Goal: Task Accomplishment & Management: Manage account settings

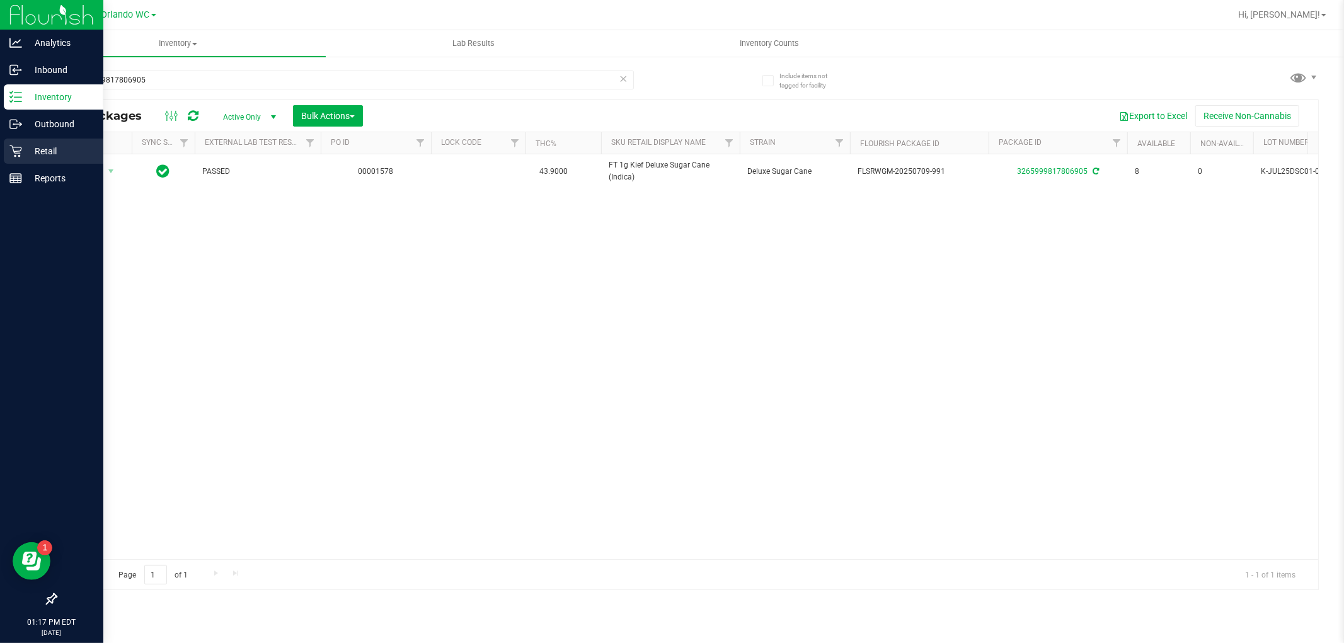
click at [13, 148] on icon at bounding box center [15, 151] width 12 height 12
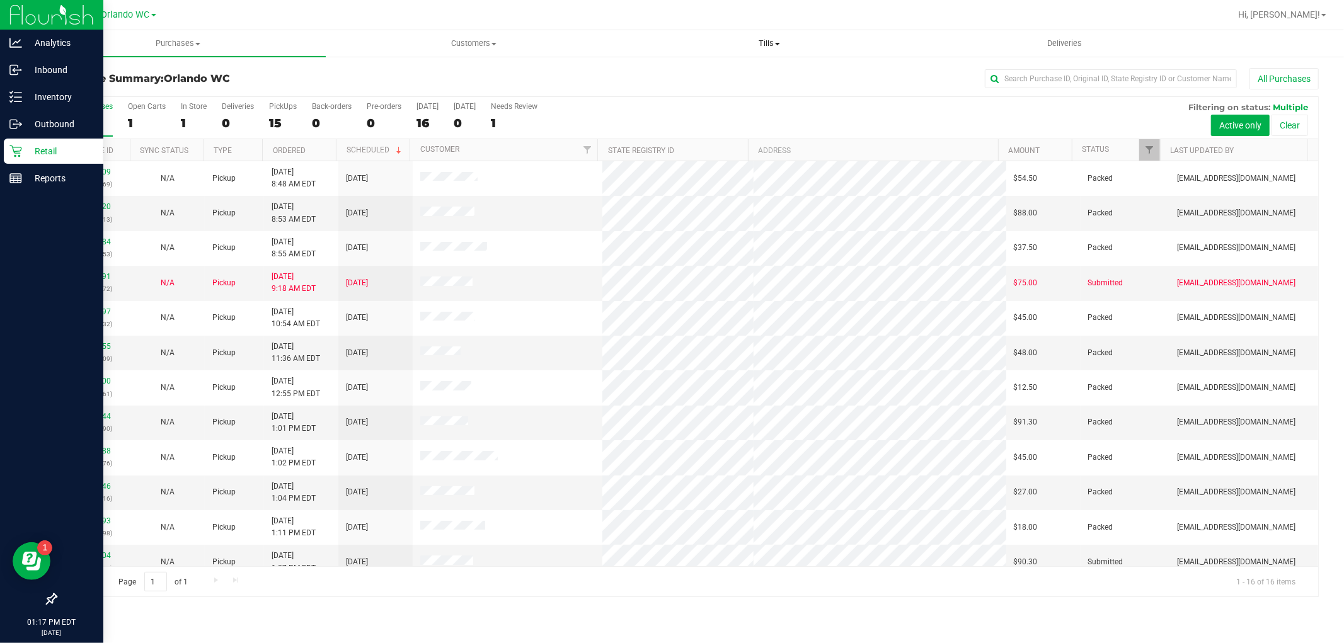
click at [772, 40] on span "Tills" at bounding box center [769, 43] width 294 height 11
click at [692, 72] on span "Manage tills" at bounding box center [663, 76] width 85 height 11
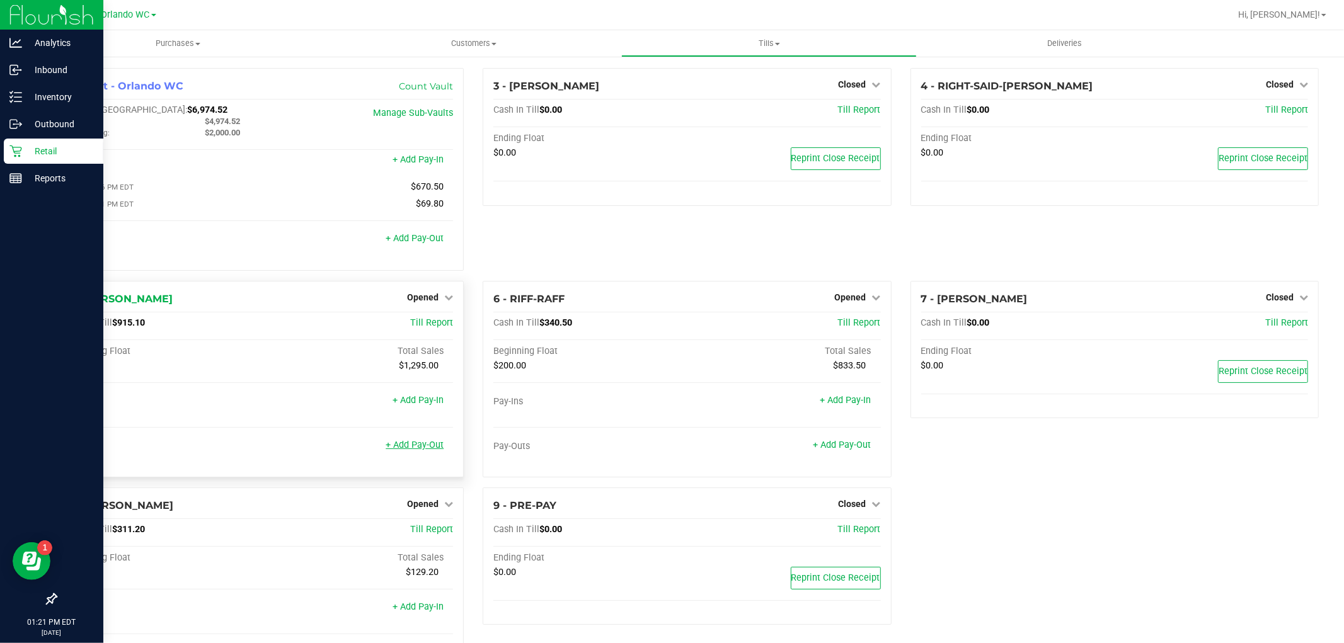
click at [410, 447] on link "+ Add Pay-Out" at bounding box center [414, 445] width 58 height 11
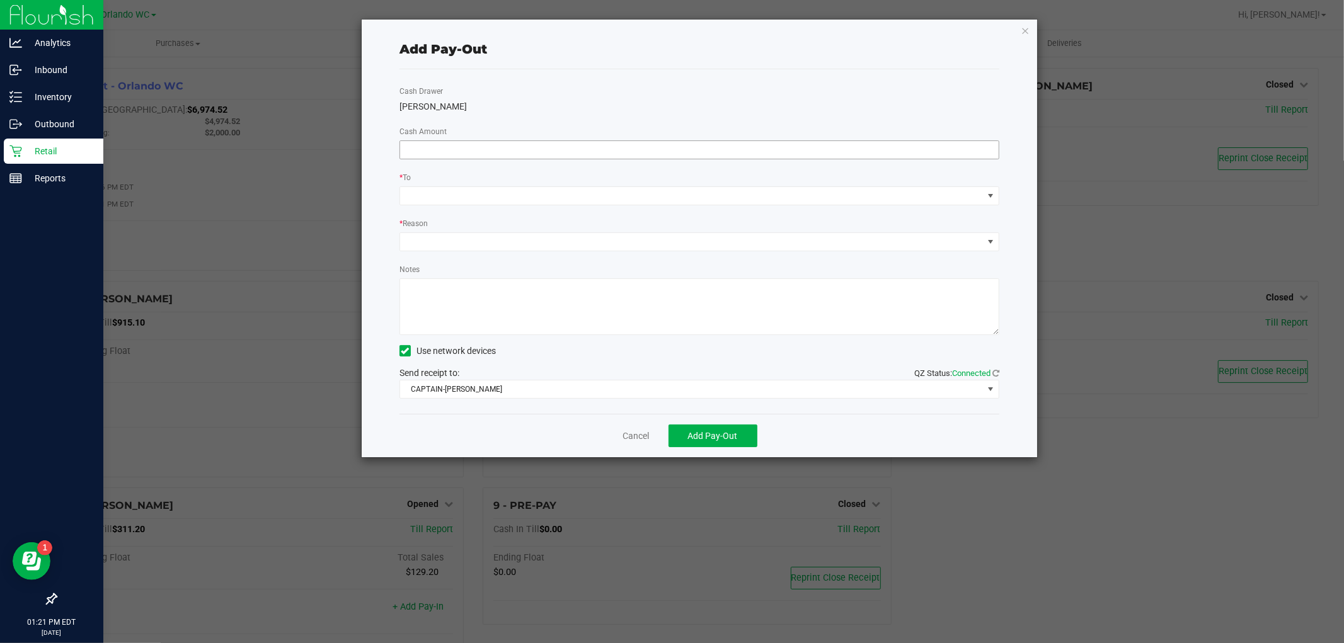
click at [527, 150] on input at bounding box center [699, 150] width 598 height 18
type input "$715.10"
click at [482, 195] on span at bounding box center [691, 196] width 583 height 18
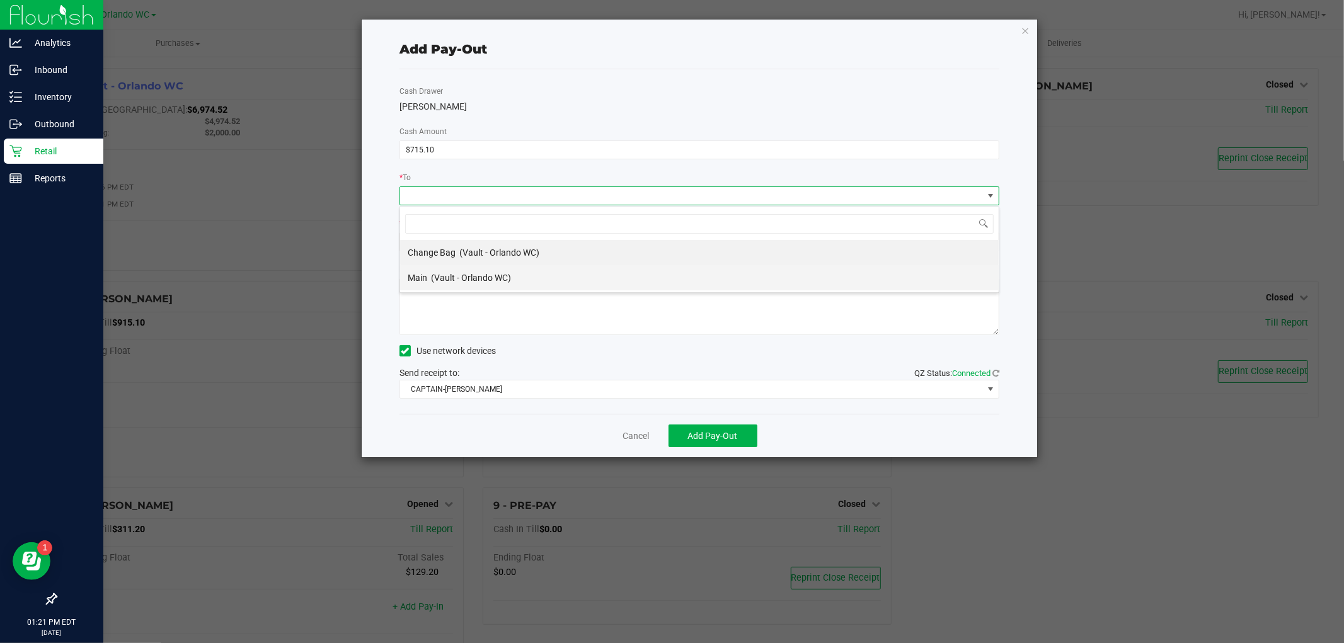
click at [470, 274] on span "(Vault - Orlando WC)" at bounding box center [471, 278] width 80 height 10
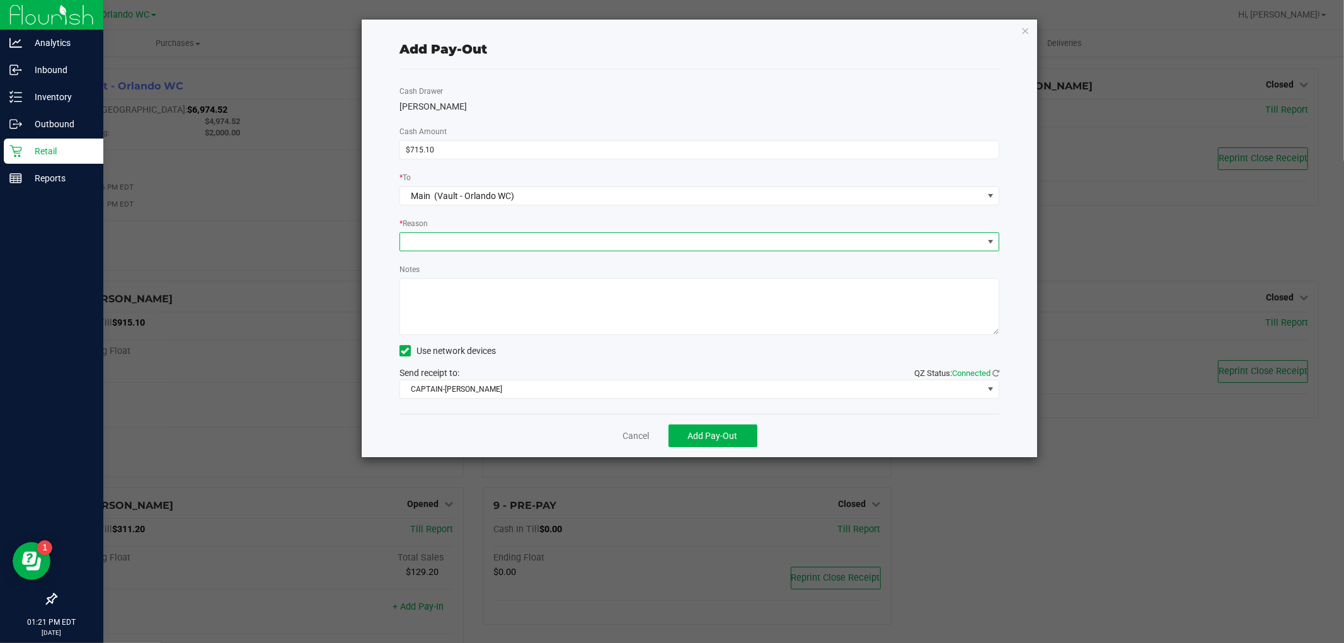
click at [472, 244] on span at bounding box center [691, 242] width 583 height 18
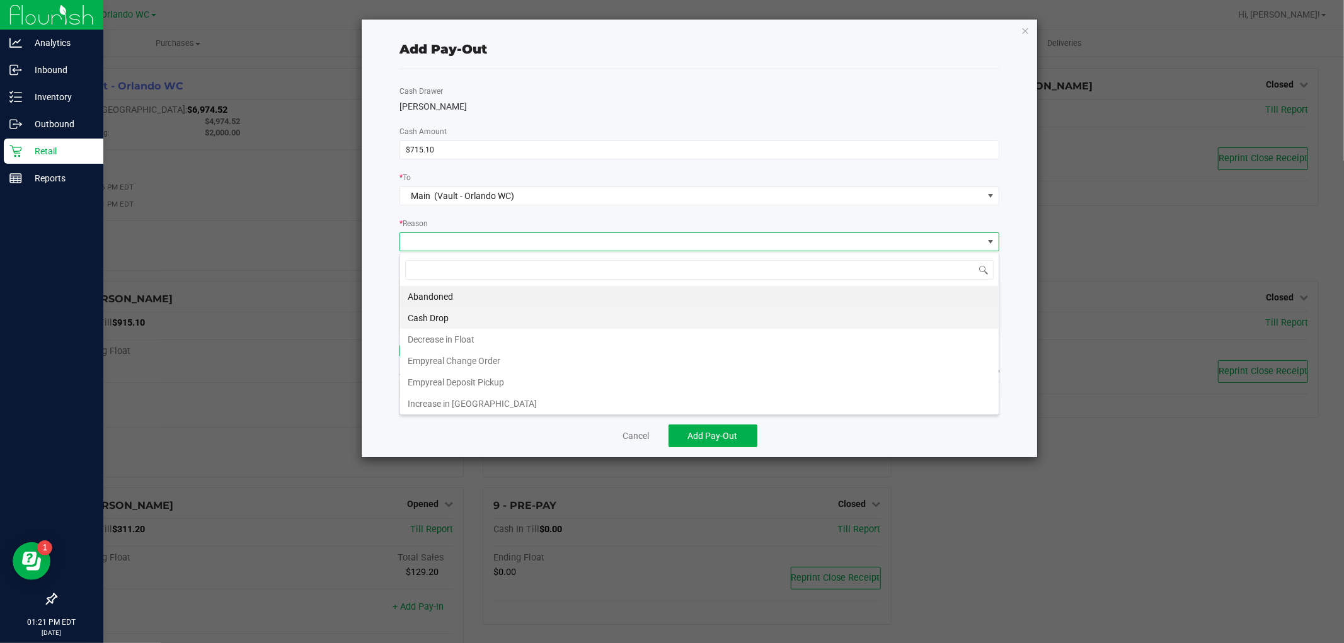
click at [465, 313] on li "Cash Drop" at bounding box center [699, 317] width 598 height 21
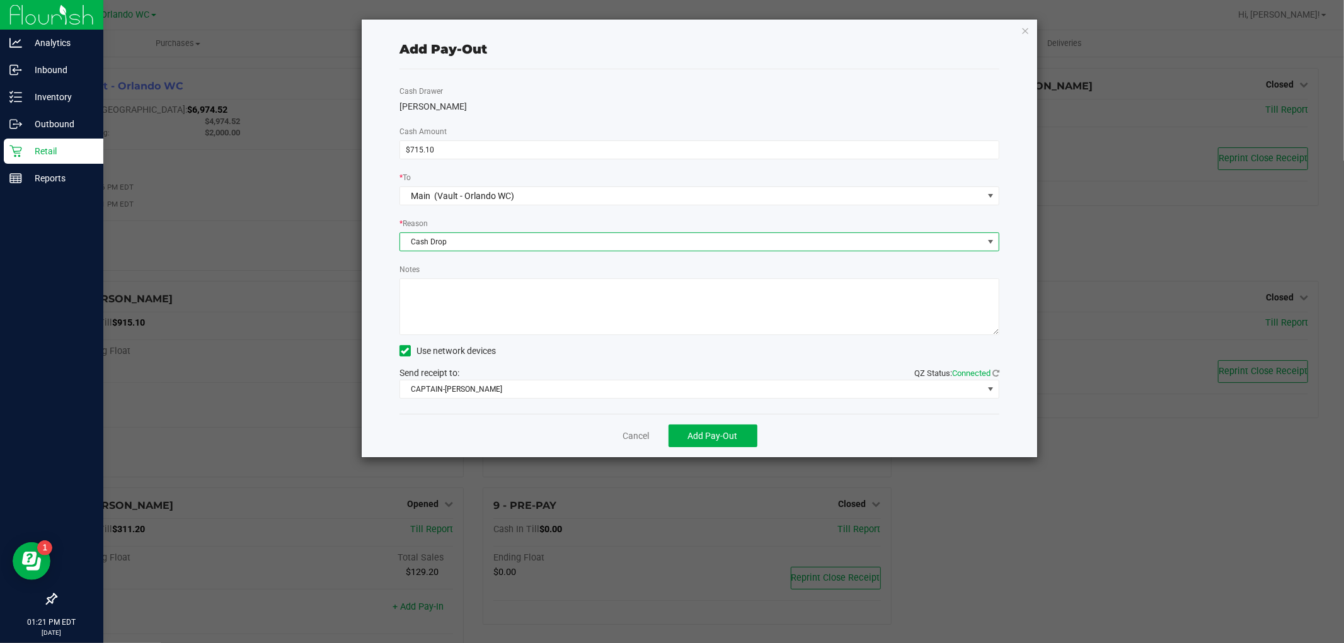
click at [457, 248] on span "Cash Drop" at bounding box center [691, 242] width 583 height 18
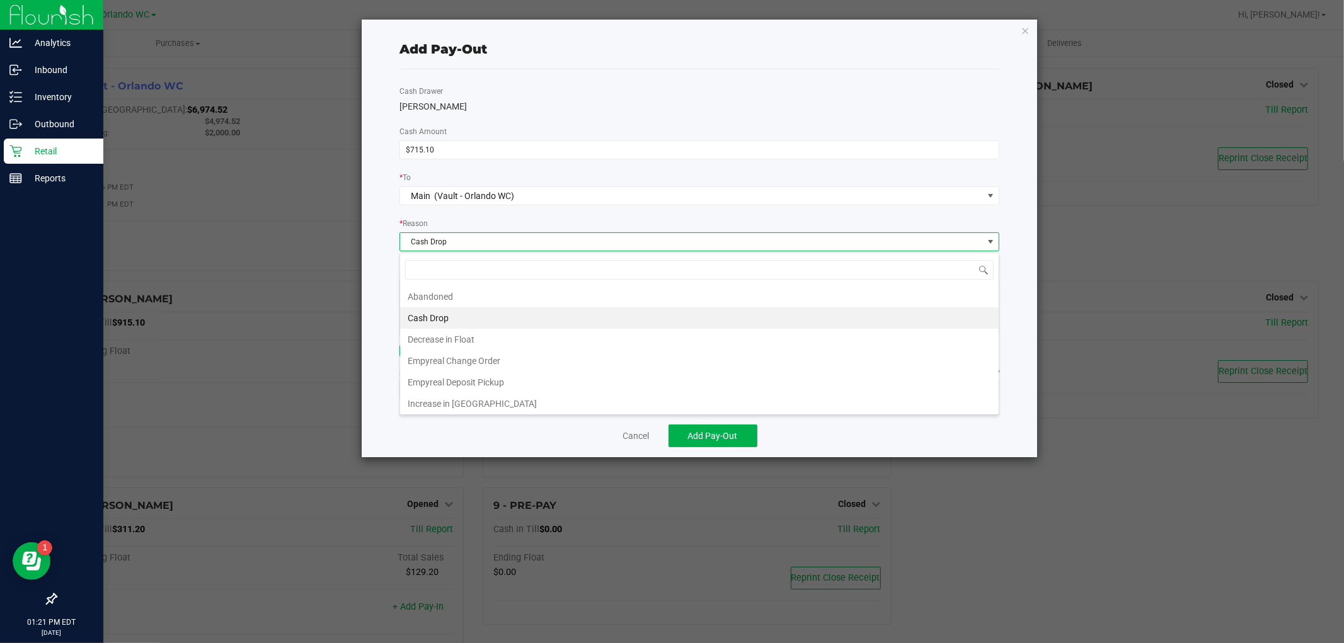
click at [446, 322] on li "Cash Drop" at bounding box center [699, 317] width 598 height 21
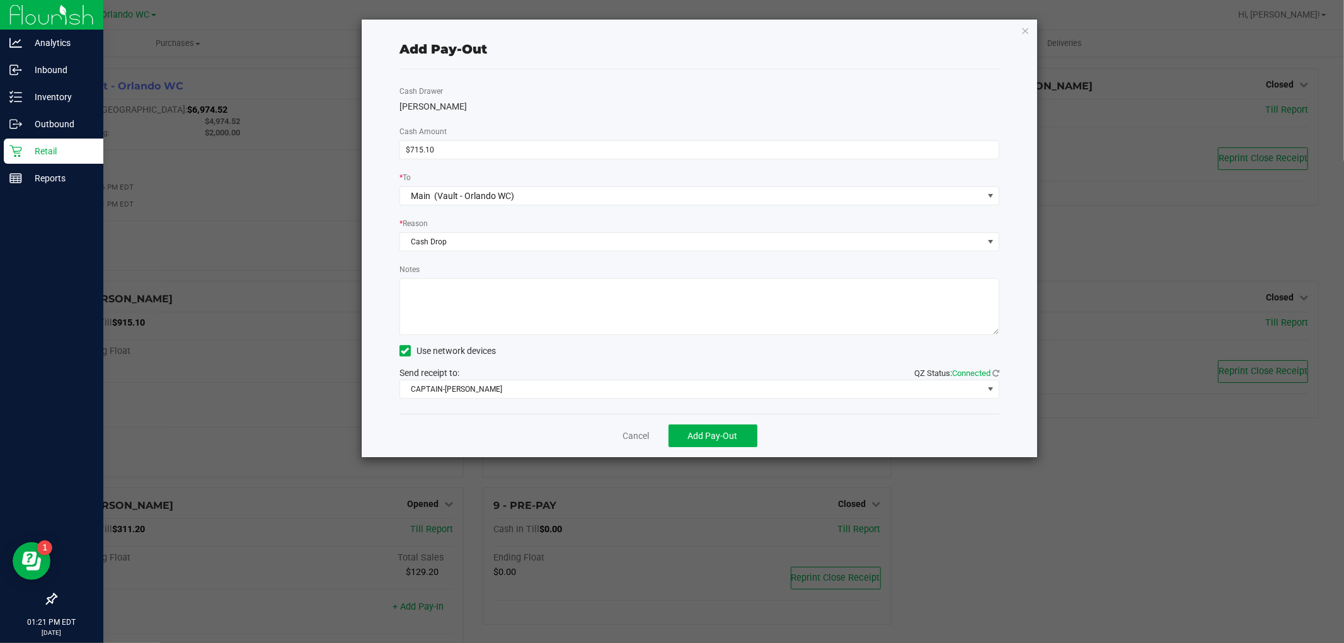
click at [454, 299] on textarea "Notes" at bounding box center [699, 306] width 600 height 57
click at [466, 386] on span "CAPTAIN-[PERSON_NAME]" at bounding box center [691, 389] width 583 height 18
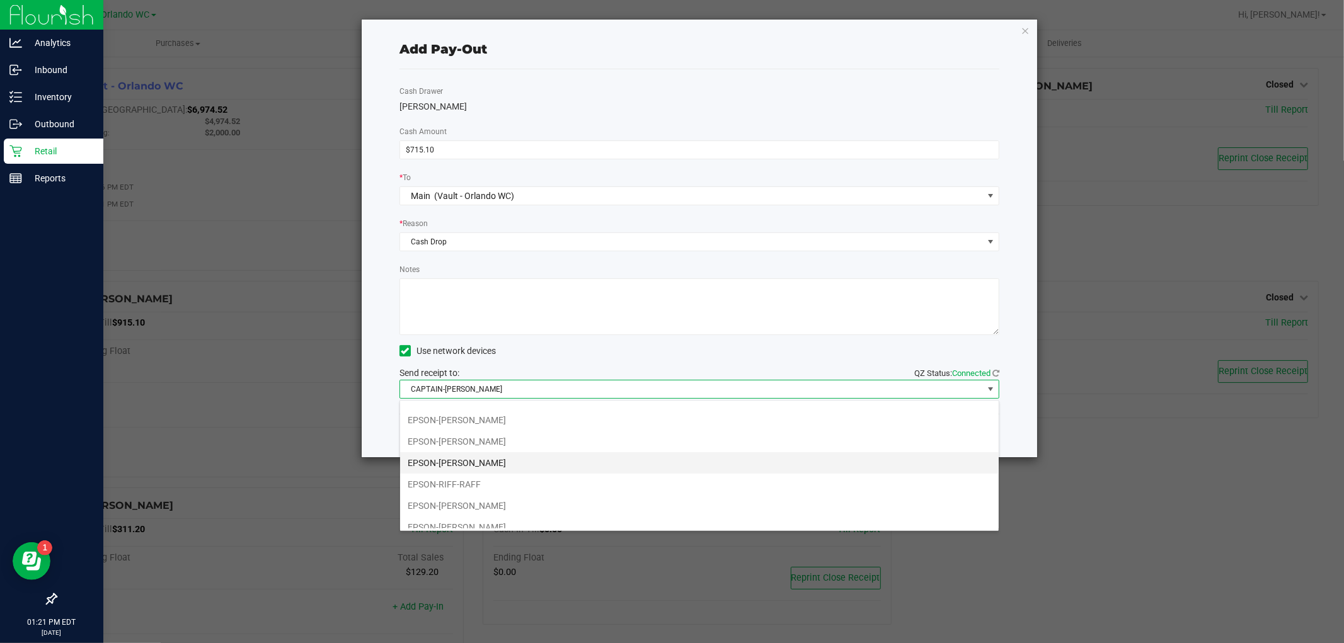
scroll to position [67, 0]
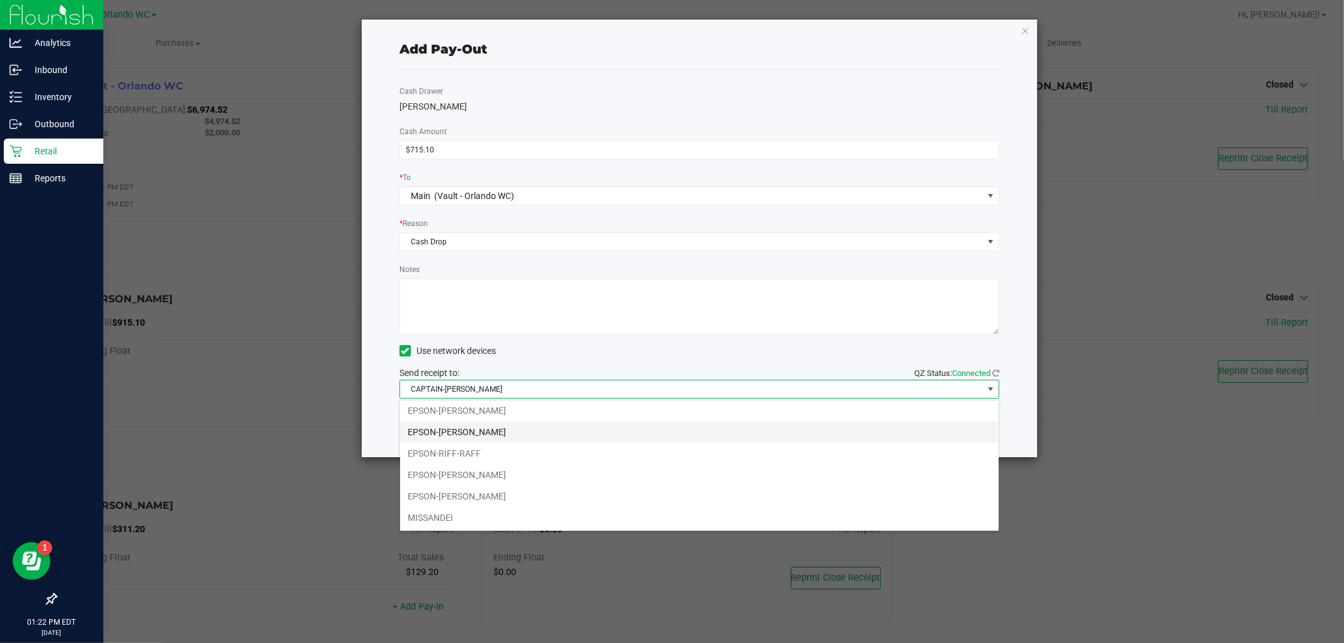
click at [498, 428] on li "EPSON-[PERSON_NAME]" at bounding box center [699, 431] width 598 height 21
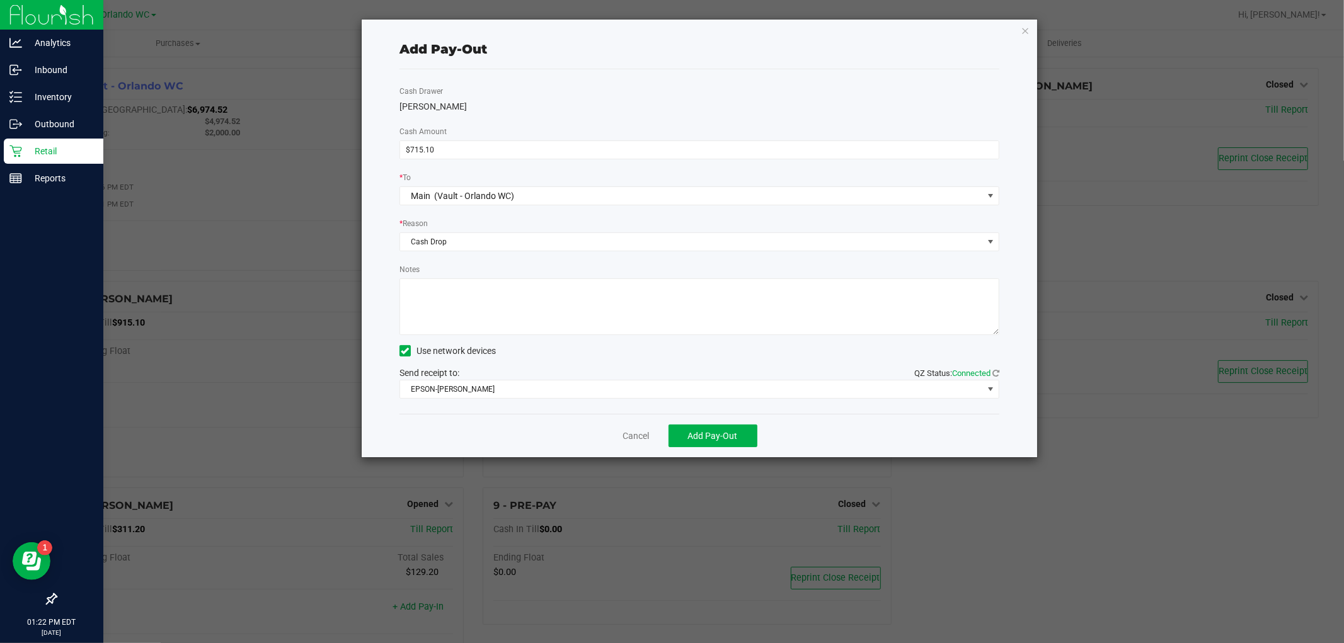
click at [448, 297] on textarea "Notes" at bounding box center [699, 306] width 600 height 57
type textarea "D"
type textarea "Shift change [PERSON_NAME] to Chey, cash drop - SC"
click at [722, 429] on button "Add Pay-Out" at bounding box center [712, 436] width 89 height 23
click at [628, 436] on link "Dismiss" at bounding box center [631, 436] width 30 height 13
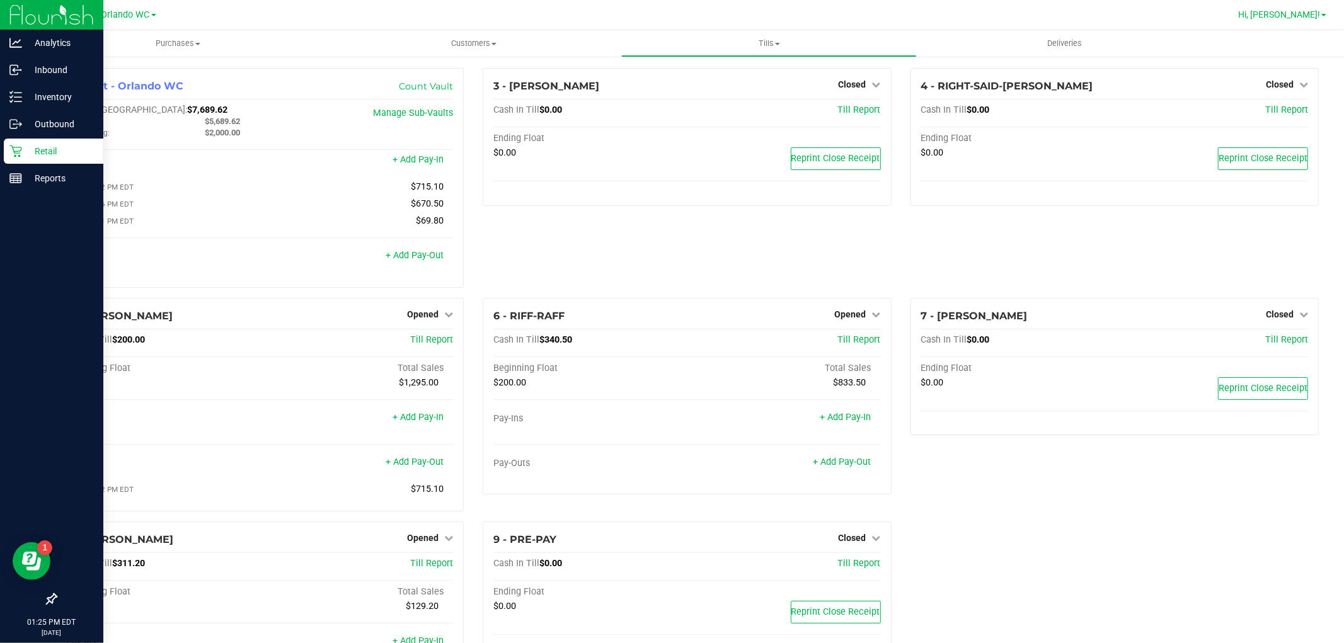
click at [1308, 18] on span "Hi, [PERSON_NAME]!" at bounding box center [1279, 14] width 82 height 10
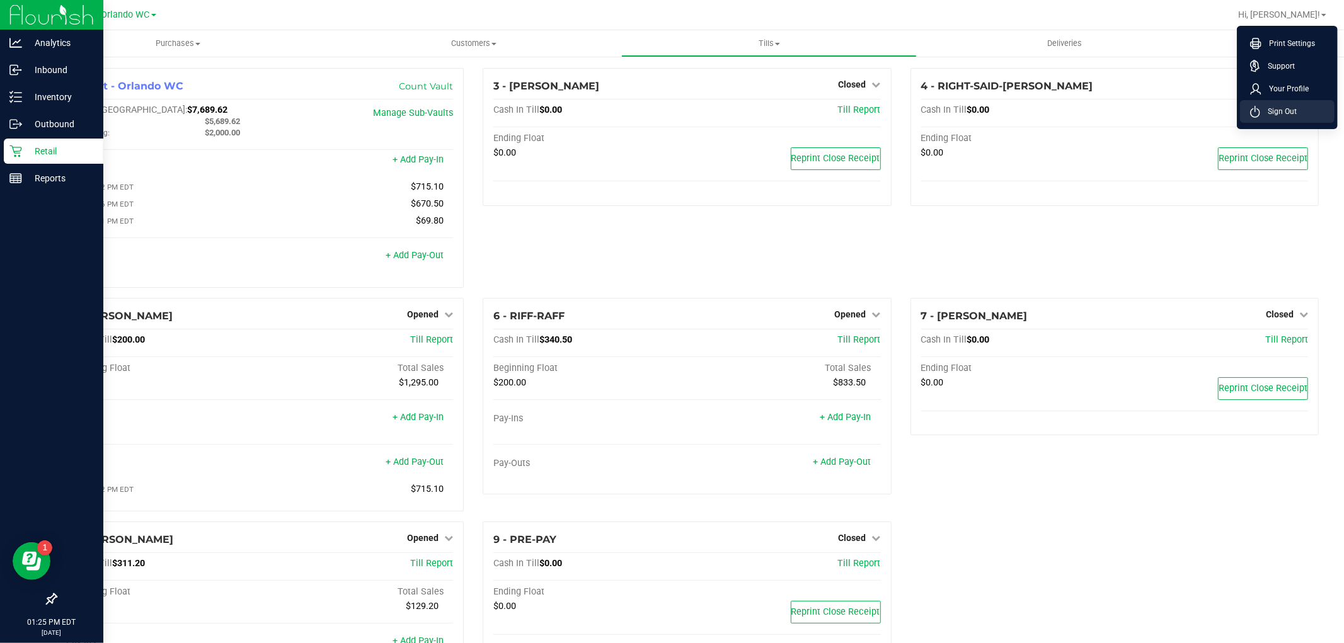
click at [1294, 105] on span "Sign Out" at bounding box center [1278, 111] width 37 height 13
